Goal: Find specific page/section: Find specific page/section

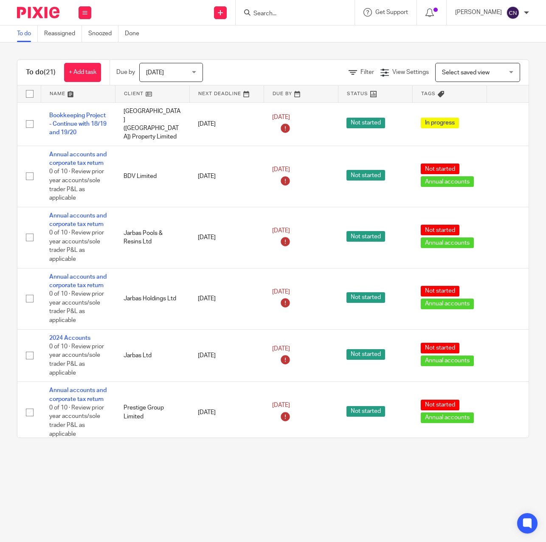
click at [329, 11] on input "Search" at bounding box center [291, 14] width 76 height 8
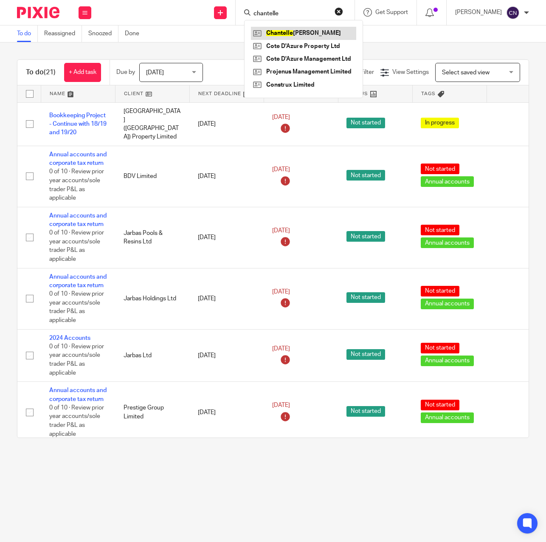
type input "chantelle"
click at [294, 33] on link at bounding box center [303, 33] width 105 height 13
